Goal: Information Seeking & Learning: Learn about a topic

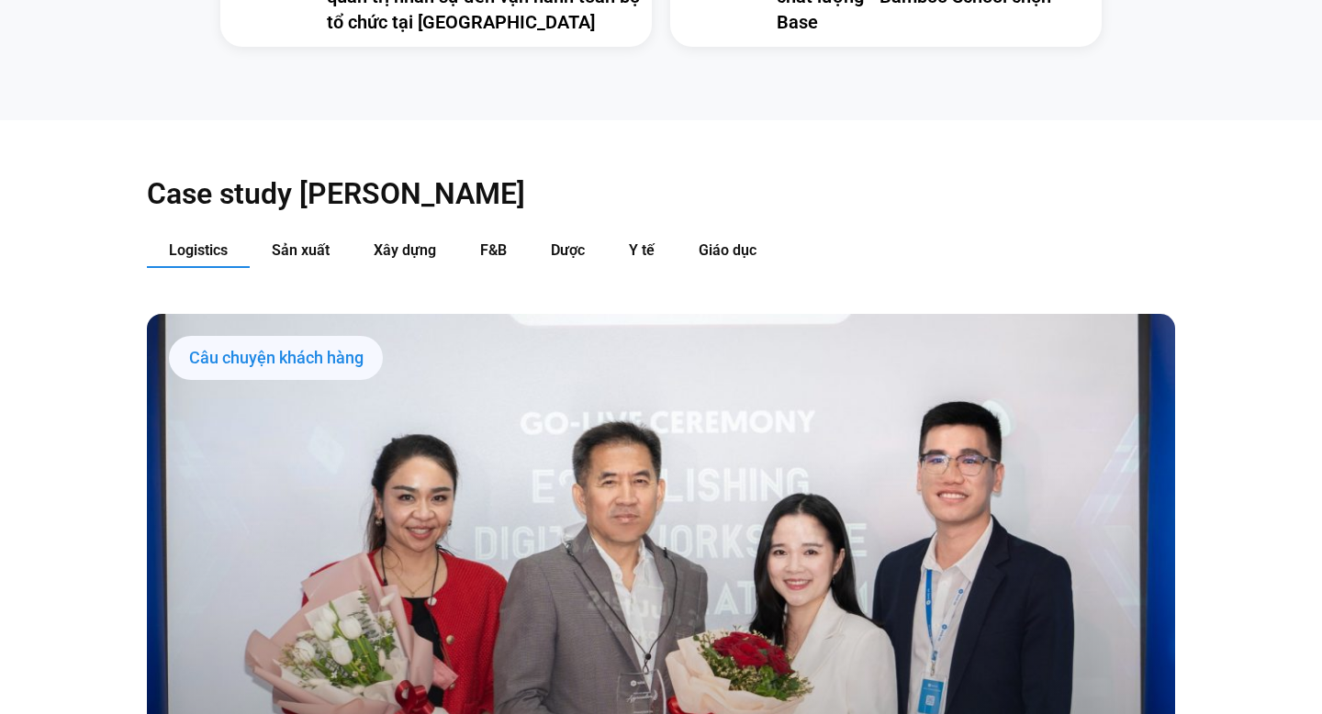
scroll to position [1813, 0]
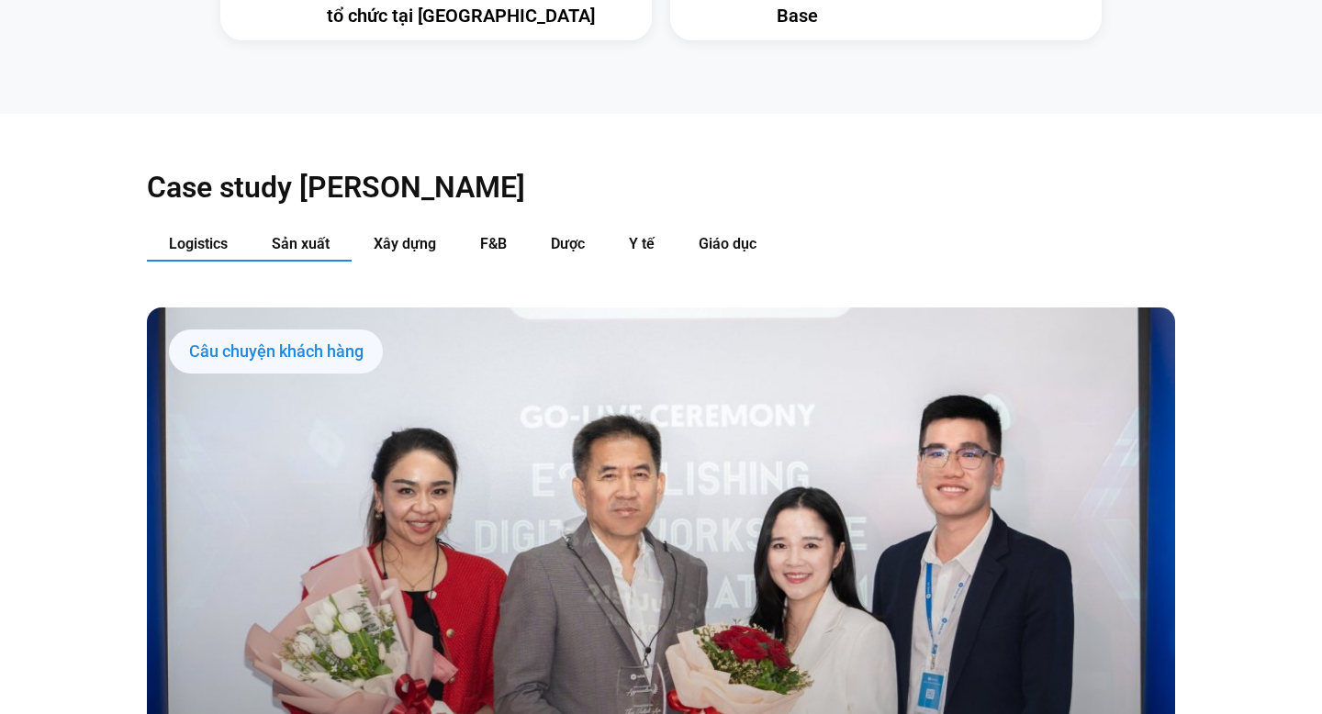
click at [307, 235] on span "Sản xuất" at bounding box center [301, 243] width 58 height 17
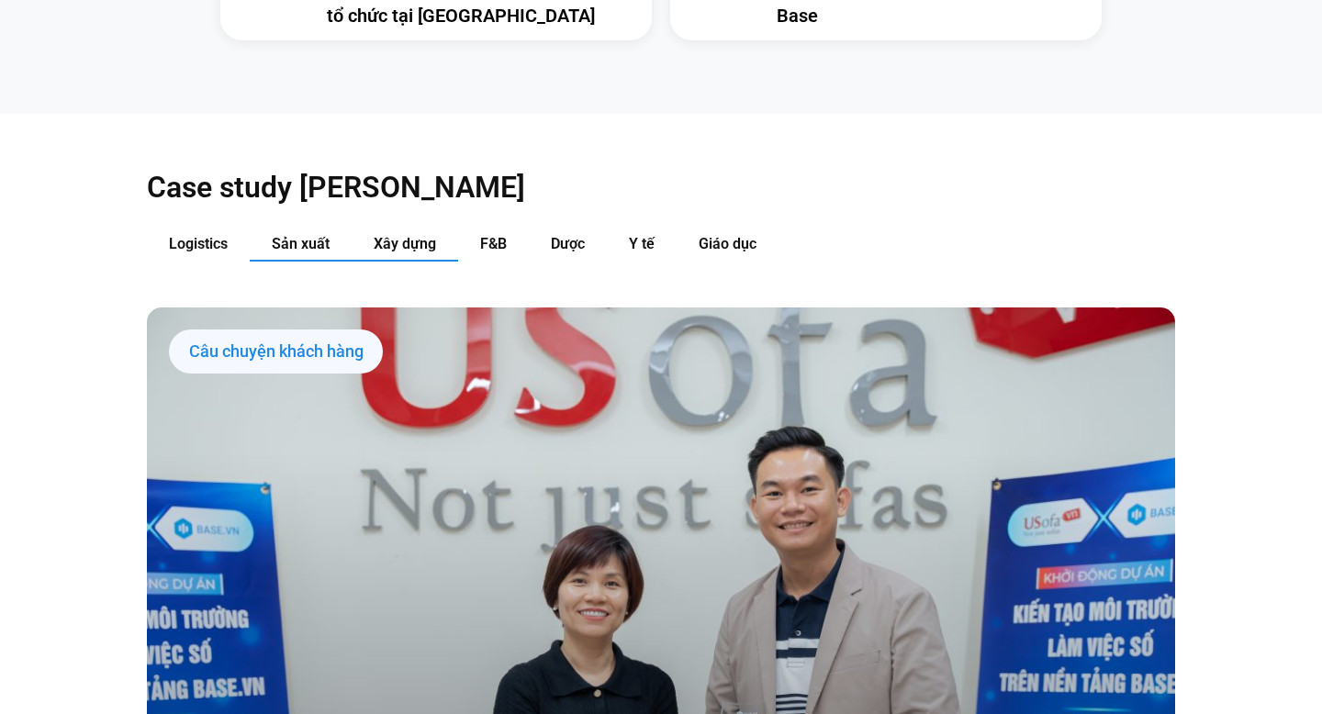
click at [397, 235] on span "Xây dựng" at bounding box center [405, 243] width 62 height 17
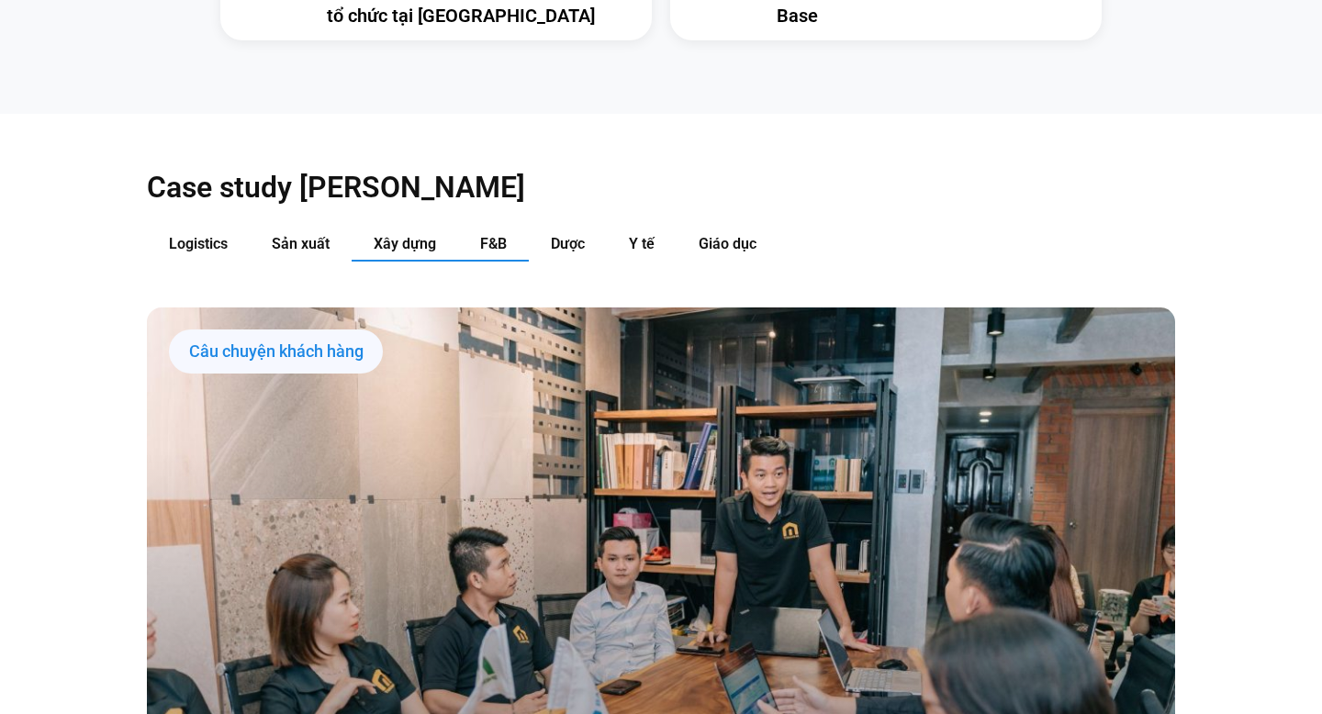
click at [511, 228] on button "F&B" at bounding box center [493, 245] width 71 height 34
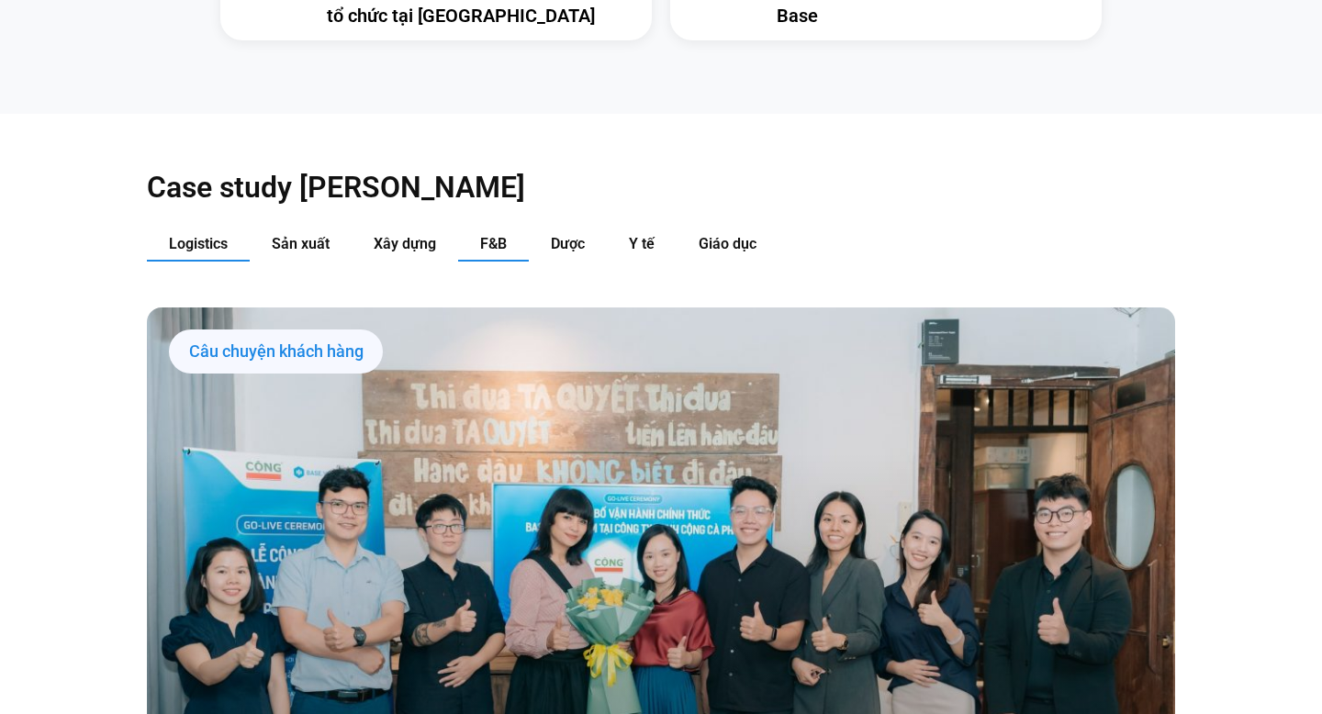
click at [205, 235] on span "Logistics" at bounding box center [198, 243] width 59 height 17
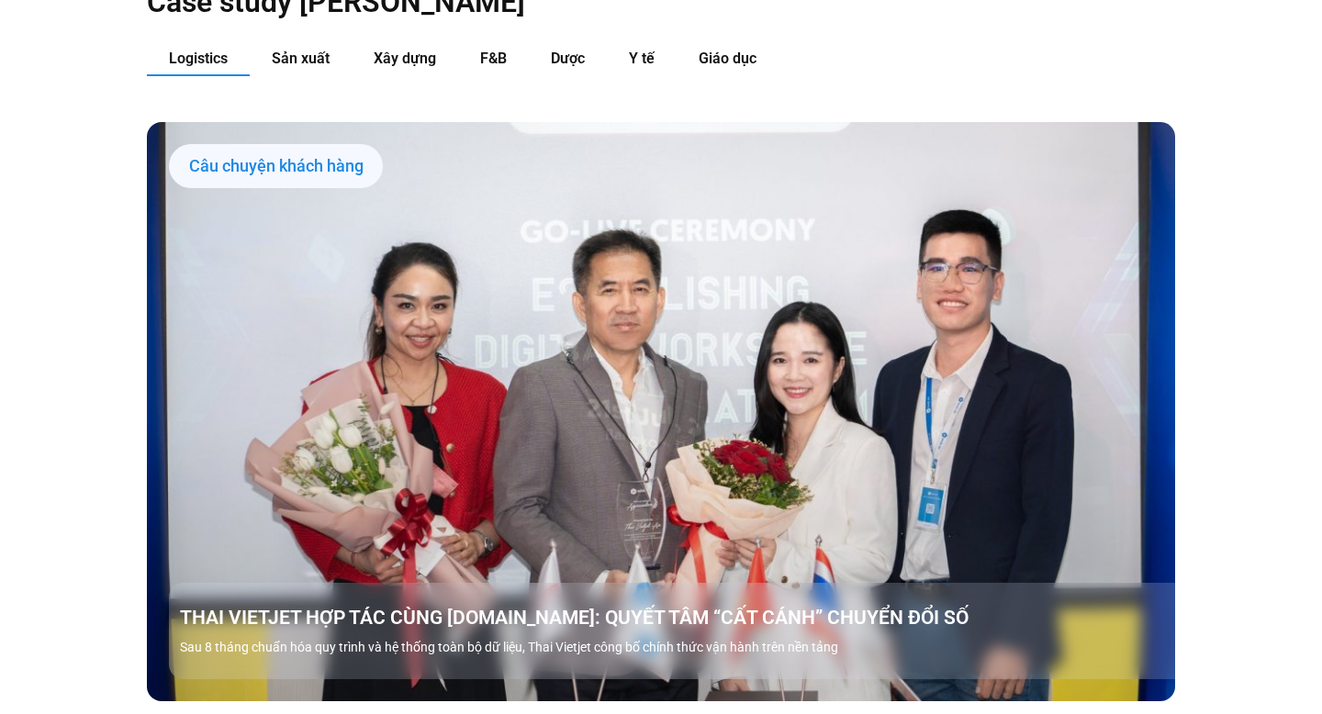
scroll to position [1996, 0]
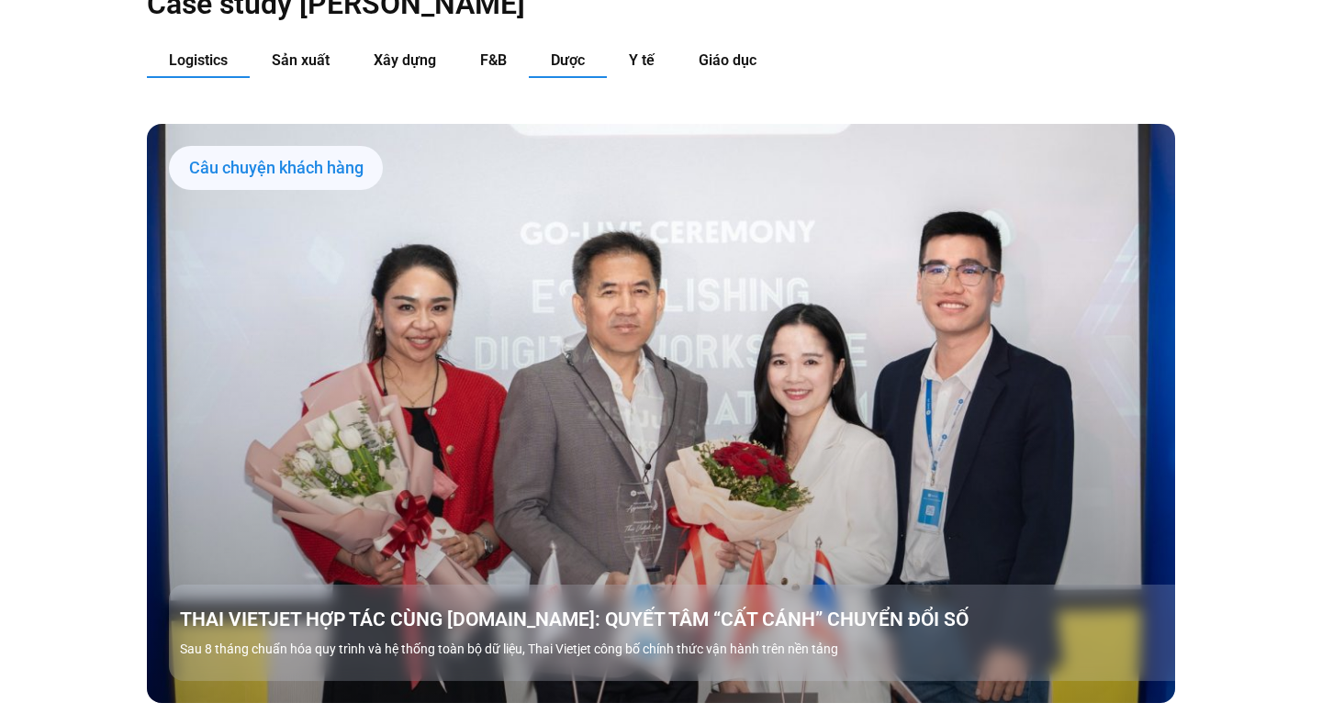
click at [575, 51] on span "Dược" at bounding box center [568, 59] width 34 height 17
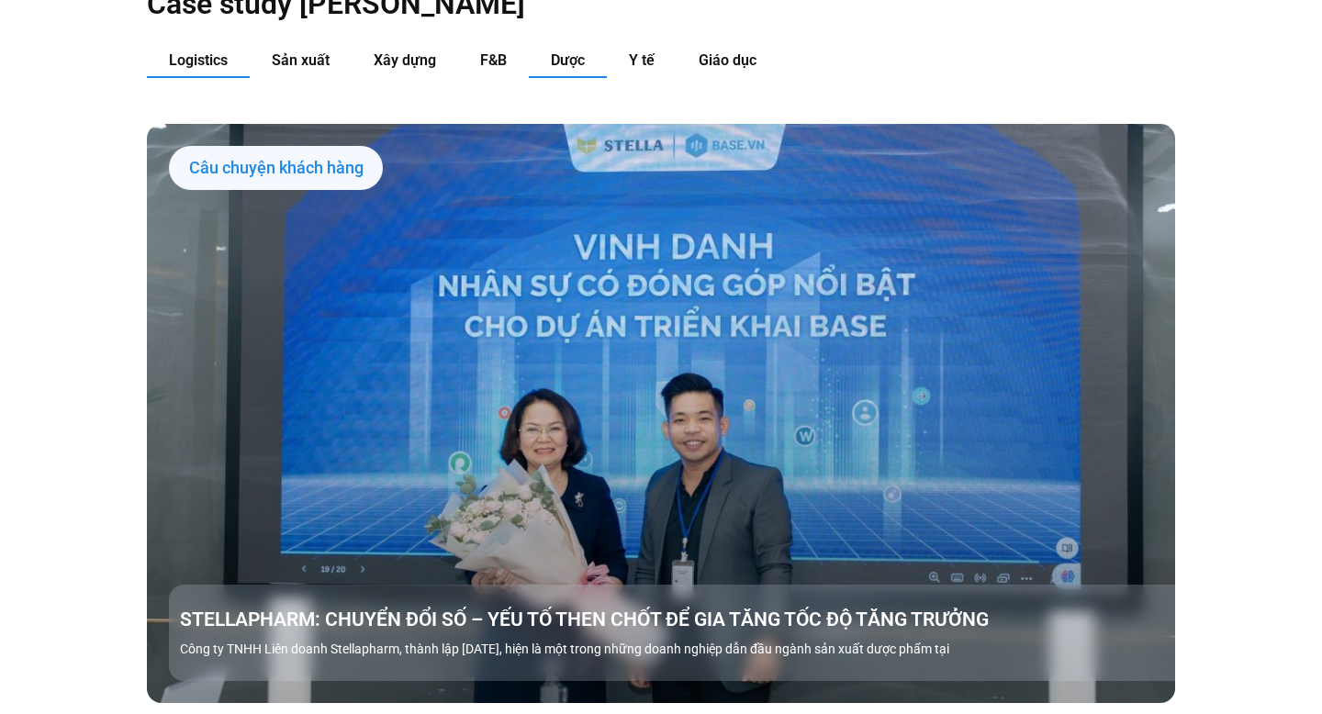
click at [215, 51] on span "Logistics" at bounding box center [198, 59] width 59 height 17
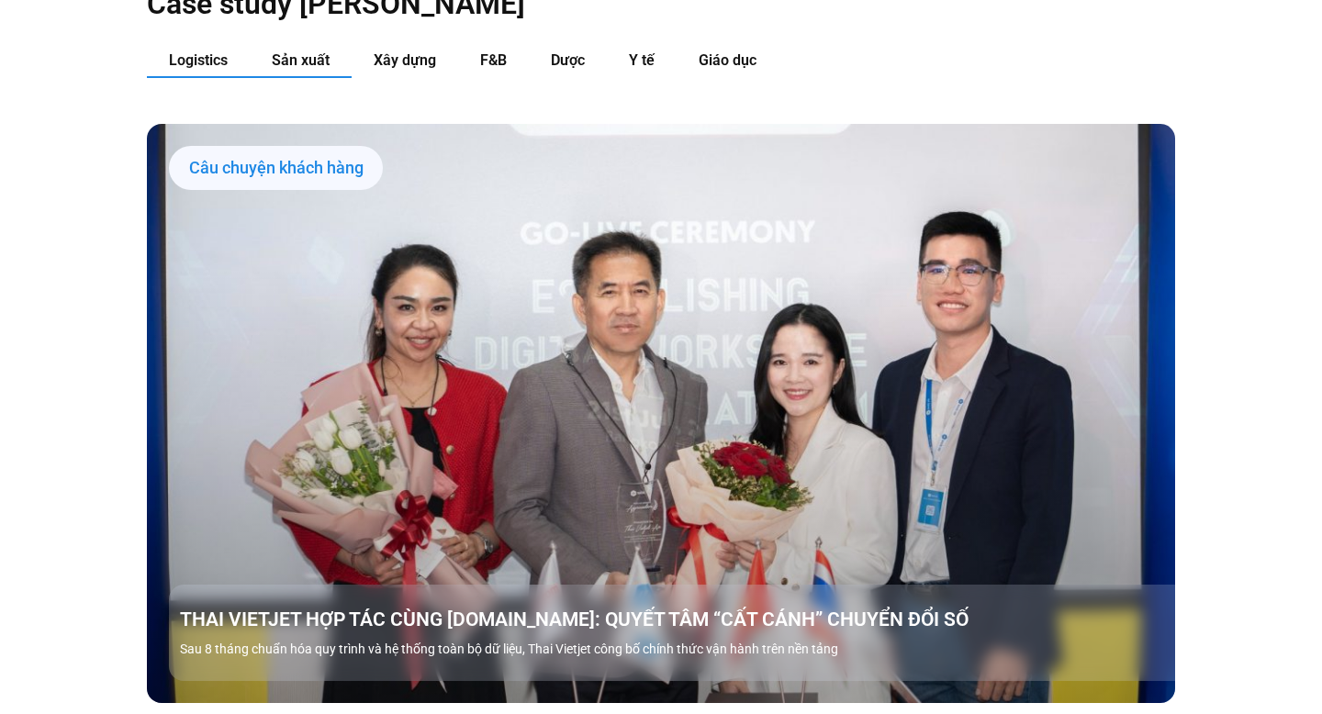
click at [296, 51] on span "Sản xuất" at bounding box center [301, 59] width 58 height 17
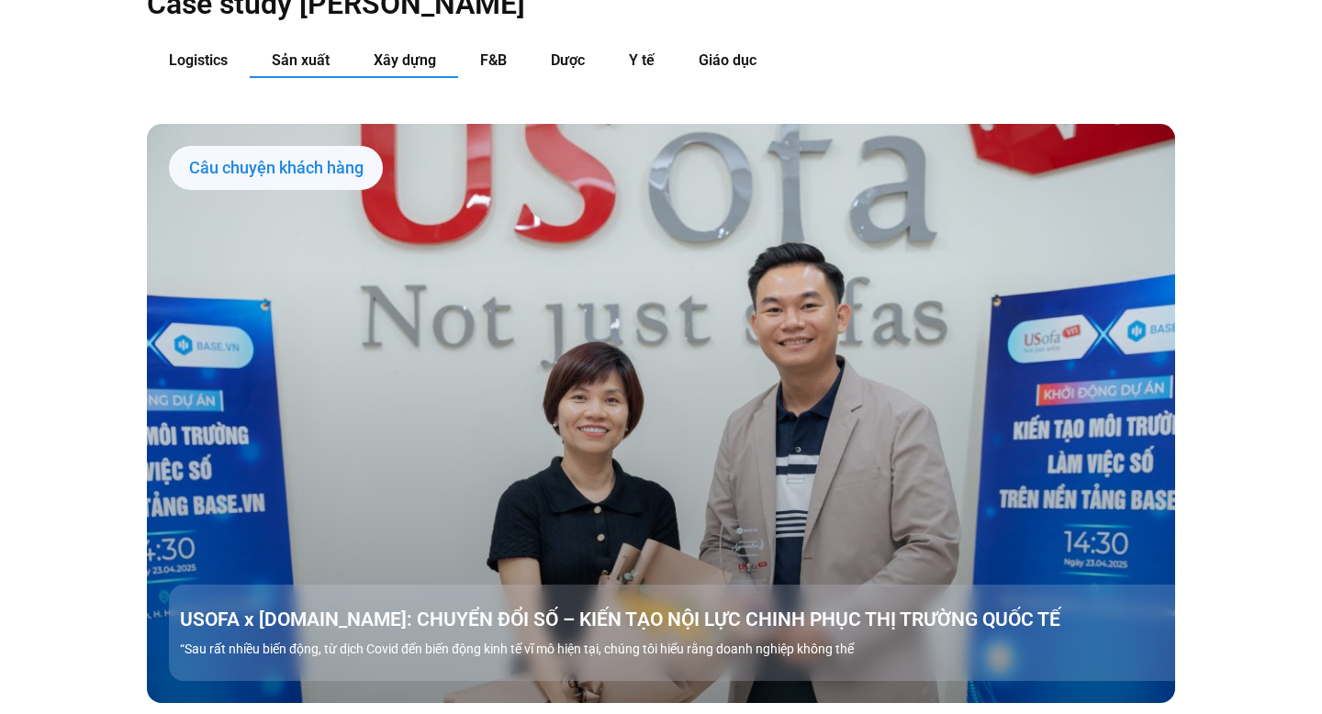
click at [406, 51] on span "Xây dựng" at bounding box center [405, 59] width 62 height 17
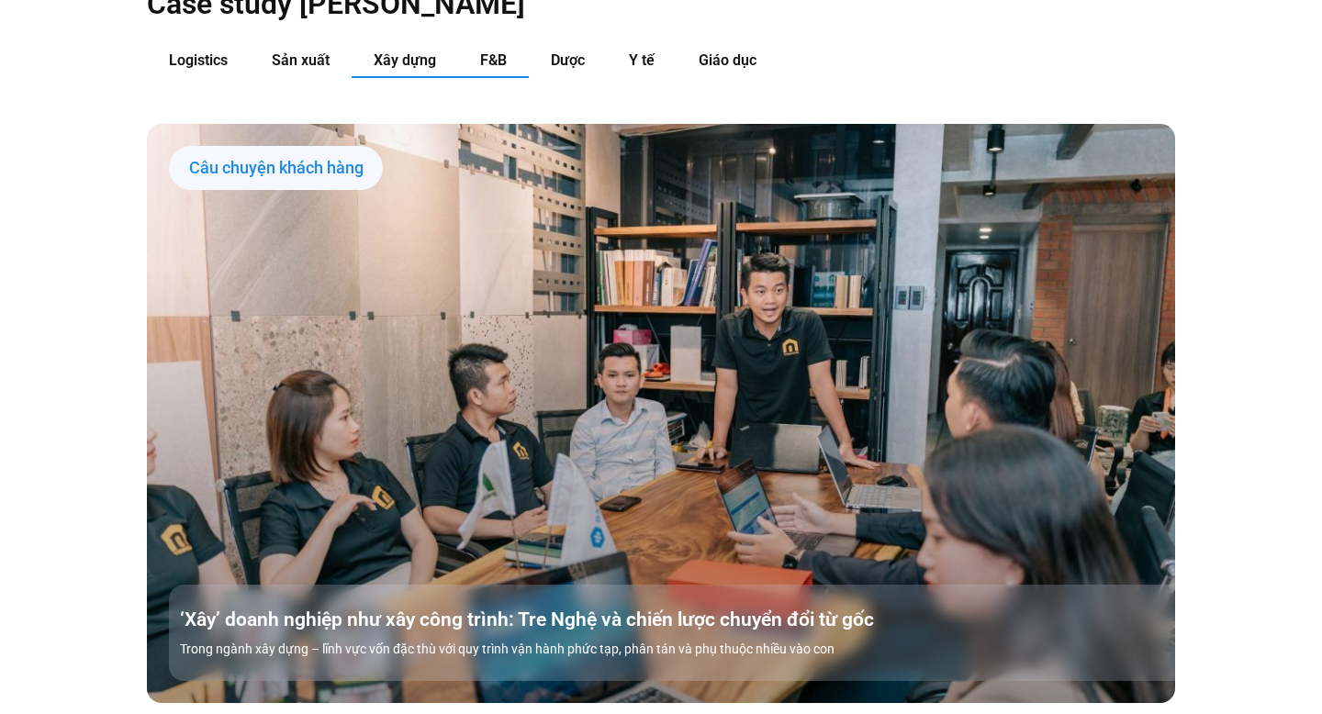
click at [489, 51] on span "F&B" at bounding box center [493, 59] width 27 height 17
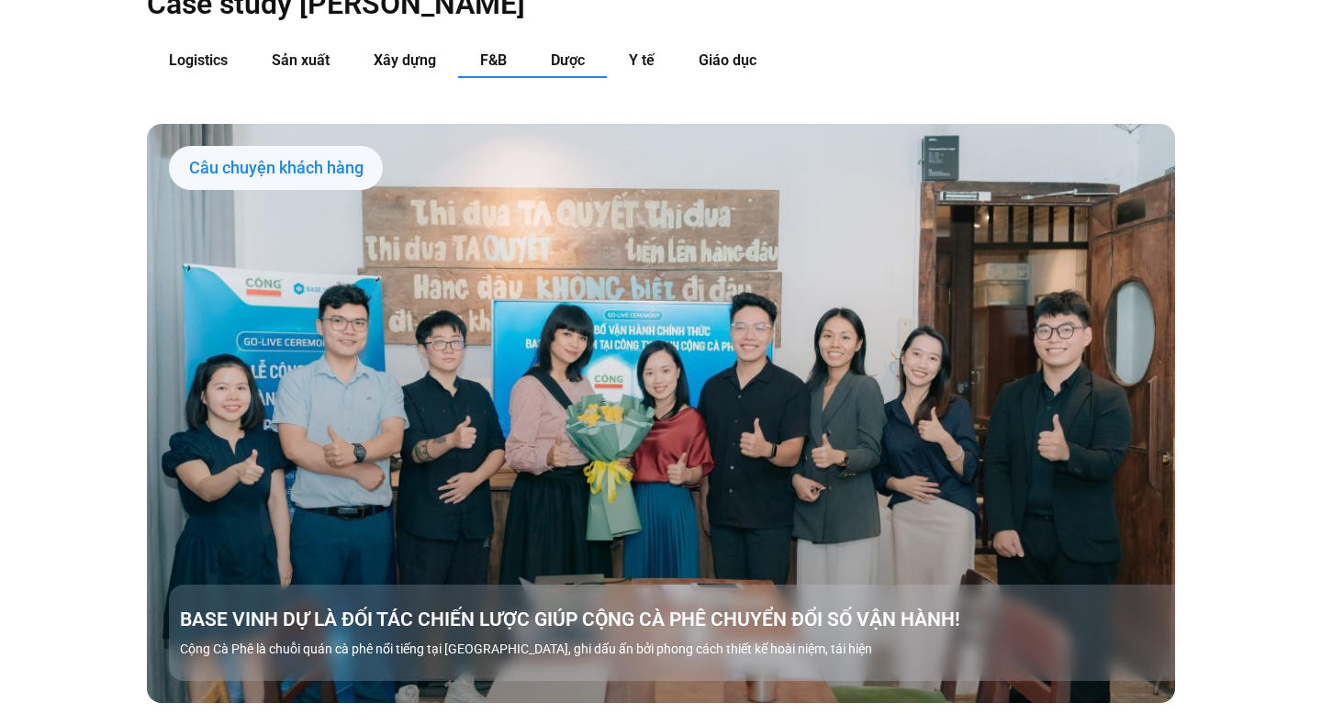
click at [590, 44] on button "Dược" at bounding box center [568, 61] width 78 height 34
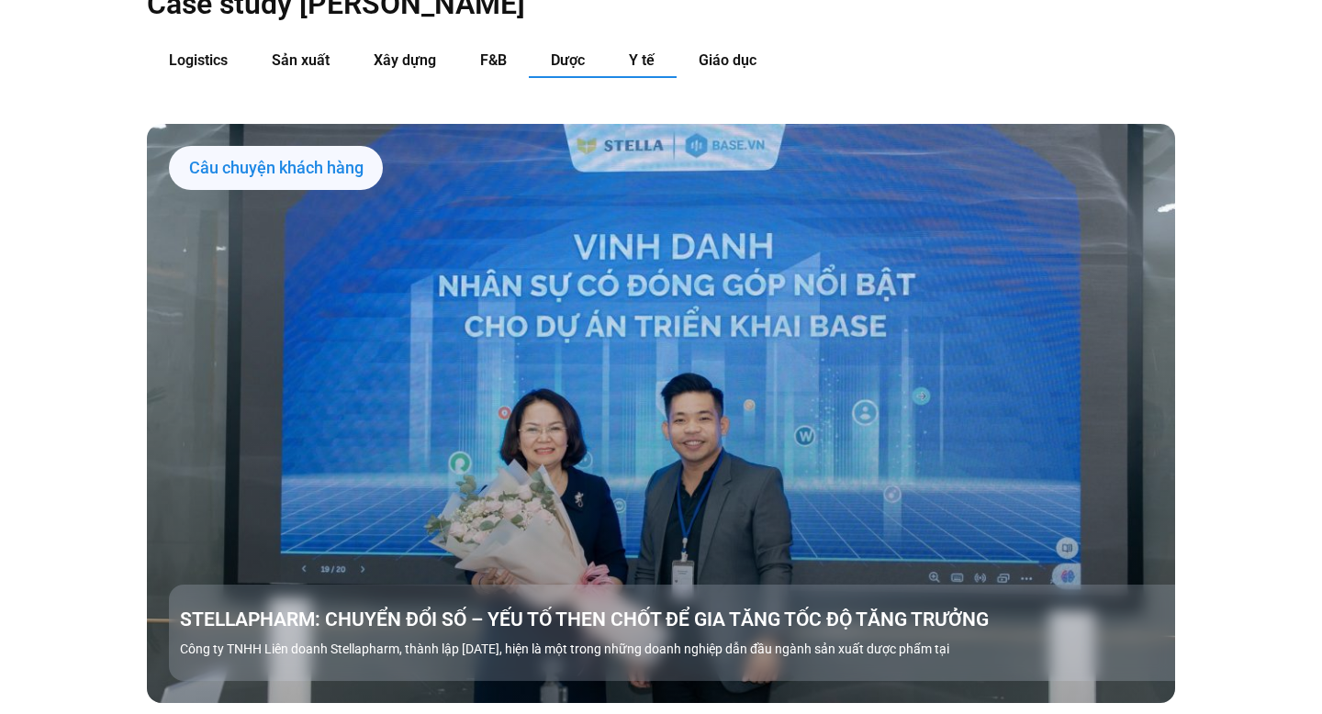
click at [644, 51] on span "Y tế" at bounding box center [642, 59] width 26 height 17
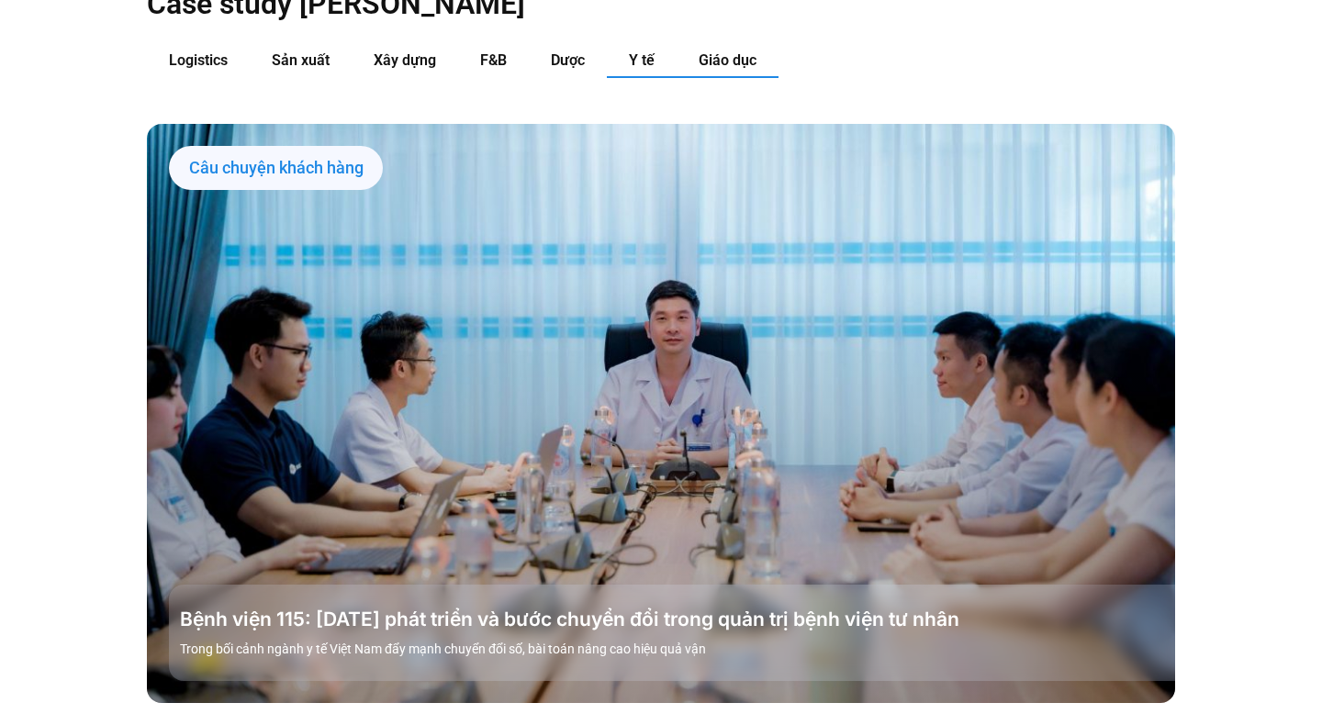
click at [727, 51] on span "Giáo dục" at bounding box center [728, 59] width 58 height 17
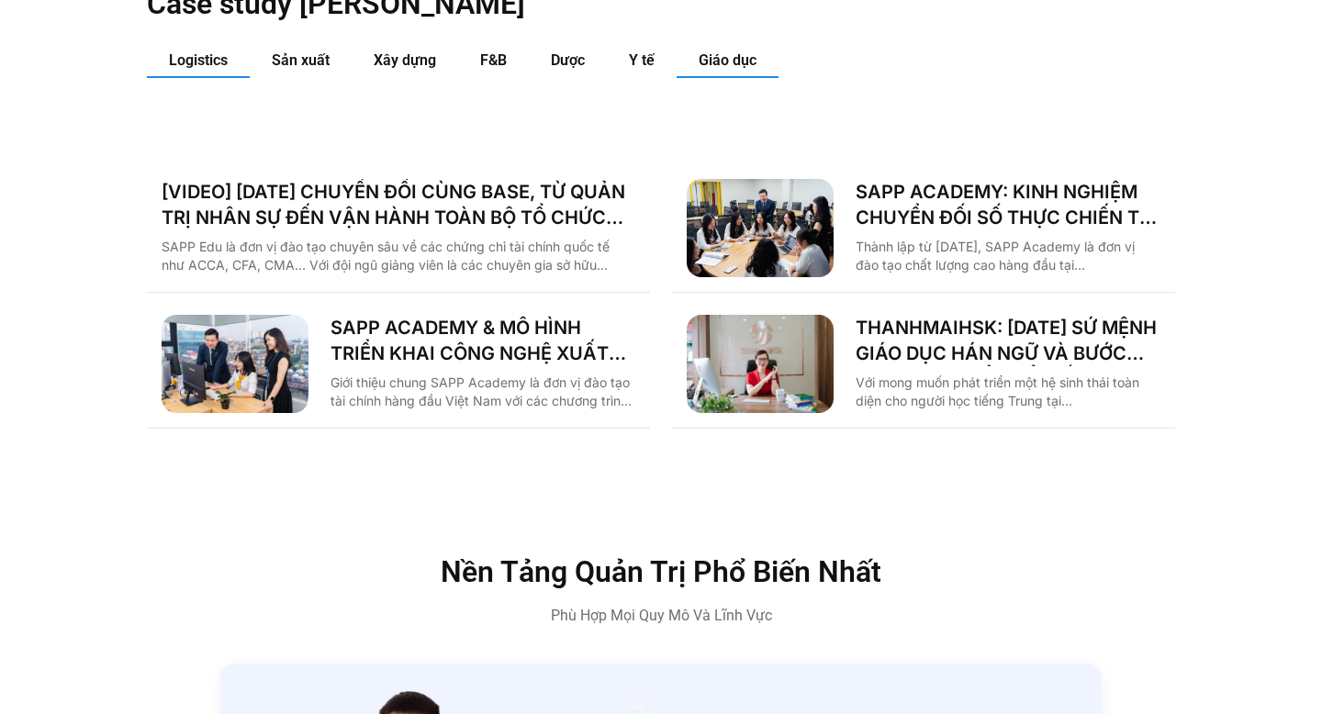
click at [196, 51] on span "Logistics" at bounding box center [198, 59] width 59 height 17
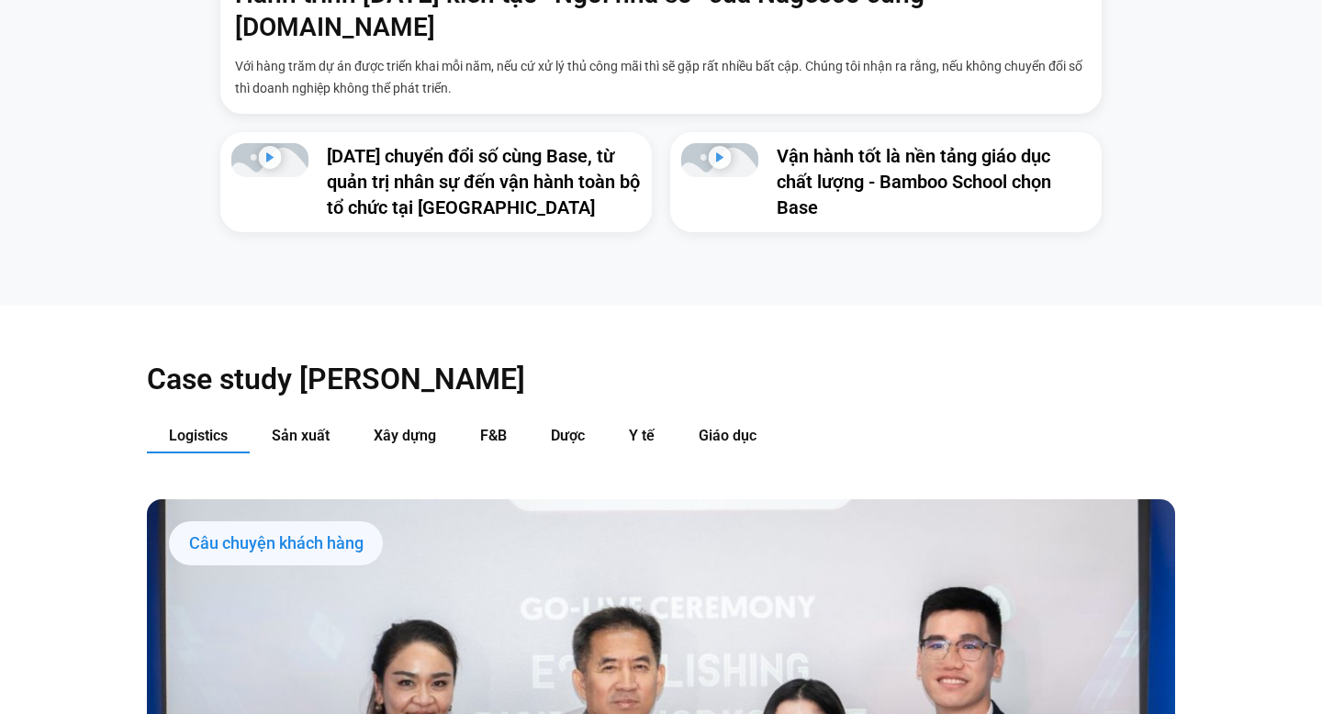
scroll to position [0, 0]
